Goal: Check status: Check status

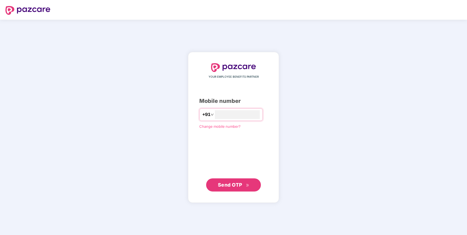
type input "**********"
click at [245, 187] on span "Send OTP" at bounding box center [233, 185] width 31 height 8
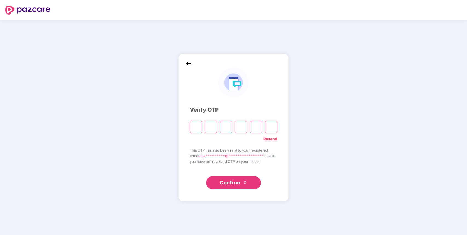
type input "*"
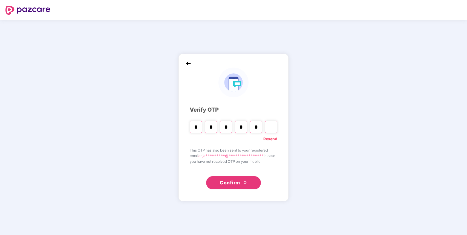
type input "*"
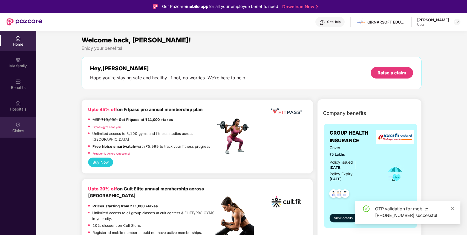
click at [13, 130] on div "Claims" at bounding box center [18, 130] width 36 height 5
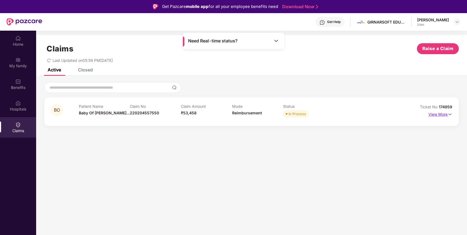
click at [444, 113] on p "View More" at bounding box center [440, 113] width 24 height 7
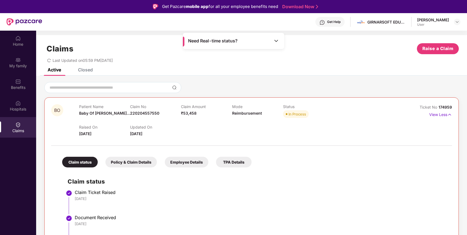
click at [90, 72] on div "Closed" at bounding box center [85, 69] width 15 height 5
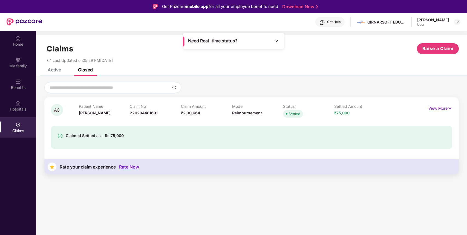
click at [57, 70] on div "Active" at bounding box center [54, 69] width 13 height 5
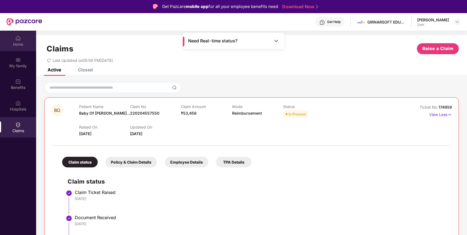
click at [14, 39] on div "Home" at bounding box center [18, 41] width 36 height 21
